Goal: Task Accomplishment & Management: Manage account settings

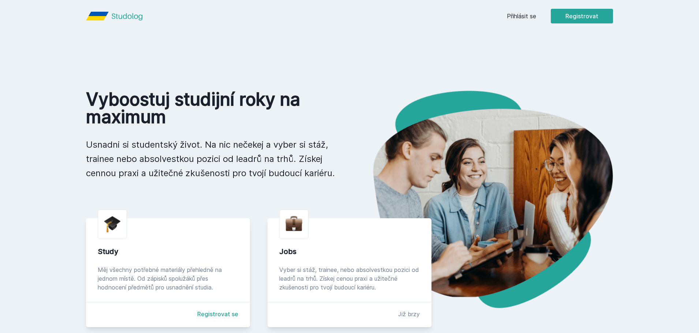
click at [517, 17] on link "Přihlásit se" at bounding box center [521, 16] width 29 height 9
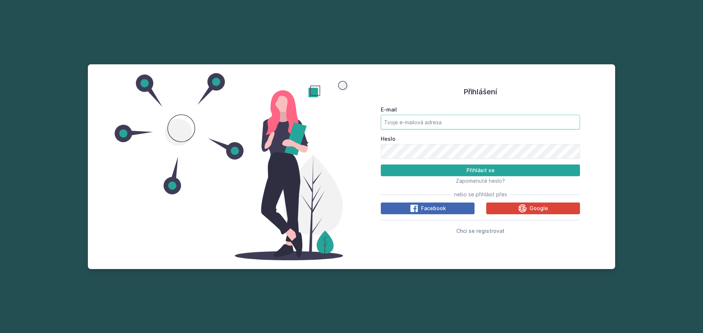
drag, startPoint x: 426, startPoint y: 118, endPoint x: 427, endPoint y: 126, distance: 7.7
click at [426, 121] on input "E-mail" at bounding box center [480, 122] width 199 height 15
type input "[EMAIL_ADDRESS][DOMAIN_NAME]"
click at [482, 168] on button "Přihlásit se" at bounding box center [480, 171] width 199 height 12
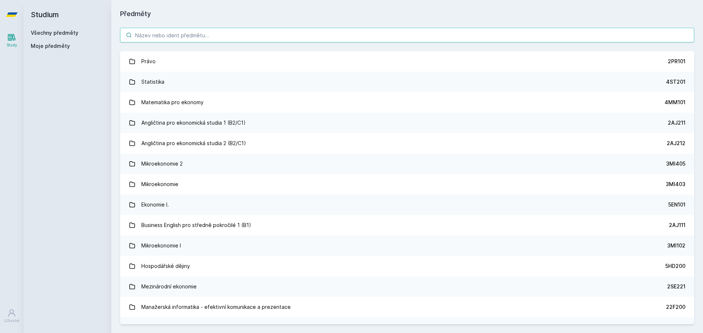
click at [220, 33] on input "search" at bounding box center [407, 35] width 574 height 15
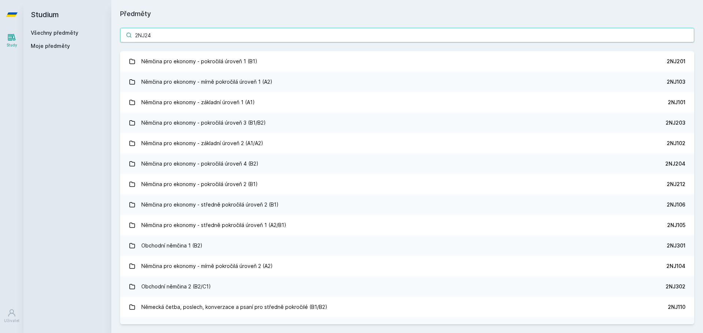
type input "2NJ241"
